Goal: Navigation & Orientation: Find specific page/section

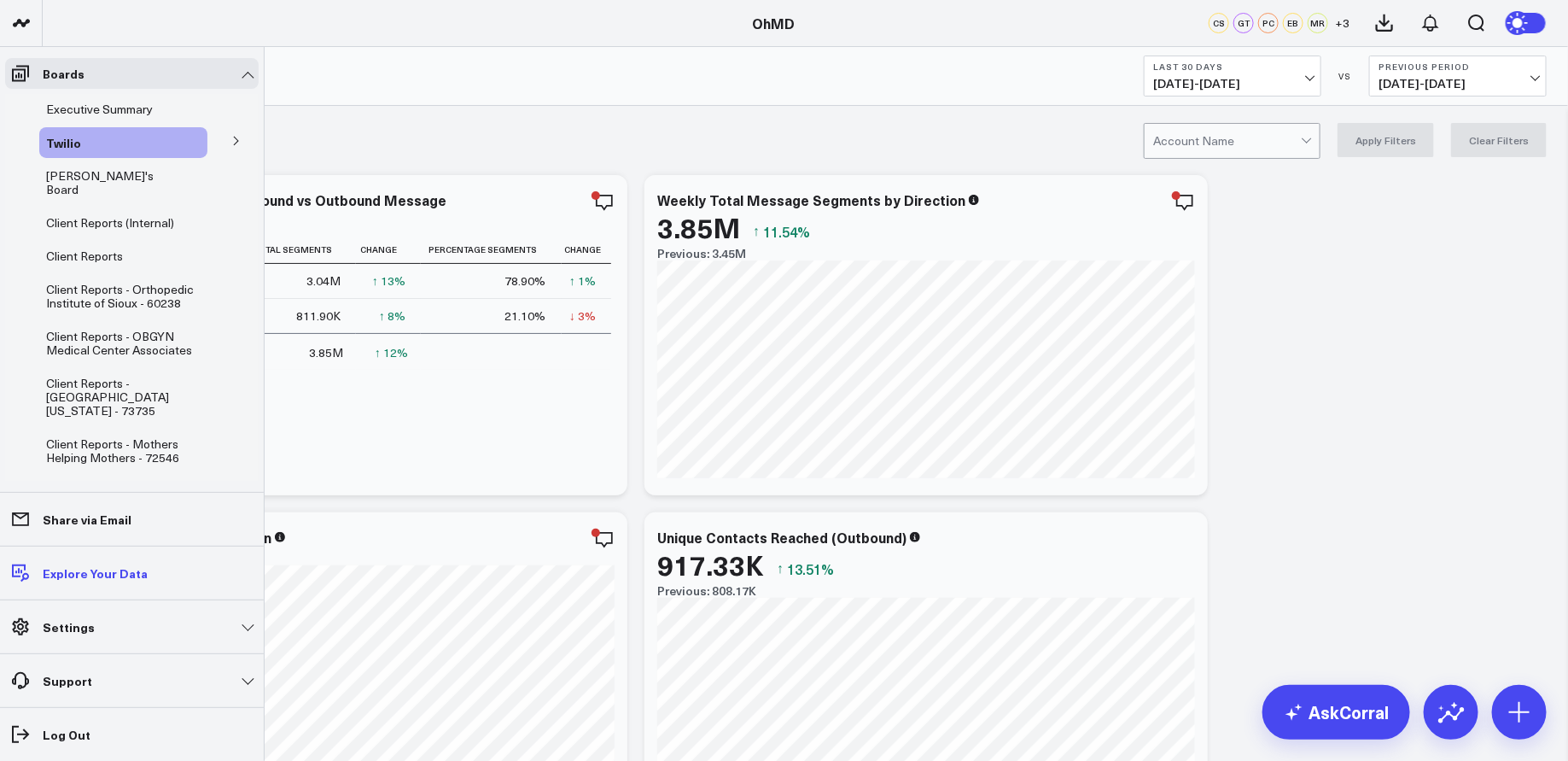
click at [90, 574] on p "Explore Your Data" at bounding box center [95, 573] width 105 height 13
click at [134, 574] on p "Explore Your Data" at bounding box center [95, 573] width 105 height 13
click at [93, 567] on p "Explore Your Data" at bounding box center [95, 573] width 105 height 13
click at [107, 579] on p "Explore Your Data" at bounding box center [95, 573] width 105 height 13
